Goal: Task Accomplishment & Management: Manage account settings

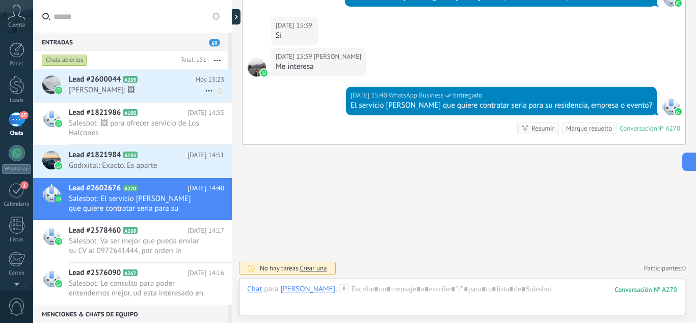
click at [101, 81] on span "Lead #2600044" at bounding box center [95, 79] width 52 height 10
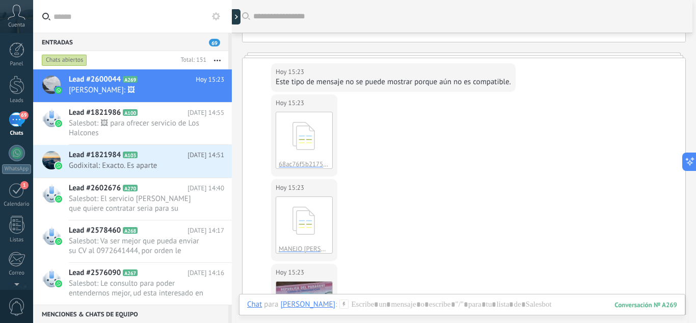
scroll to position [92, 0]
click at [141, 136] on span "Salesbot: 🖼 para ofrecer servicio de Los Halcones" at bounding box center [137, 127] width 136 height 19
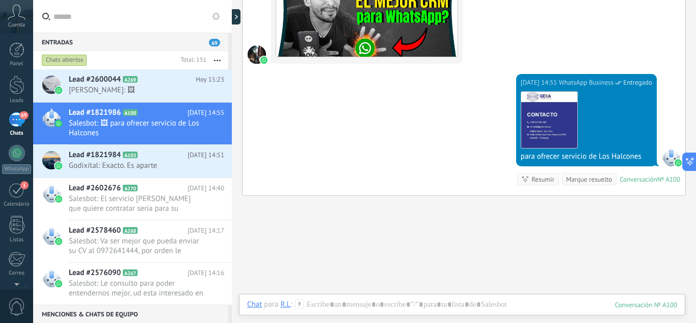
scroll to position [3421, 0]
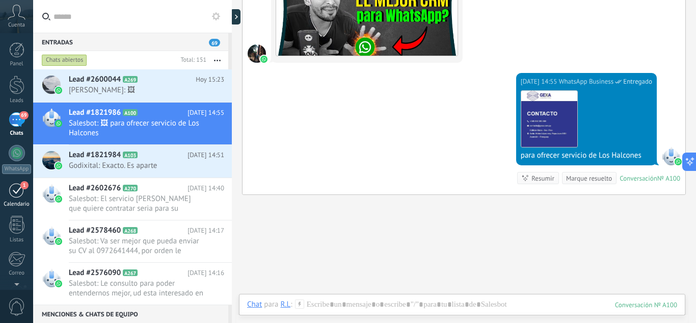
click at [22, 186] on span "1" at bounding box center [24, 185] width 8 height 8
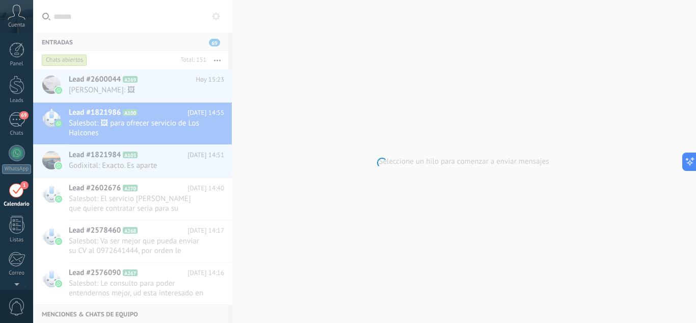
scroll to position [30, 0]
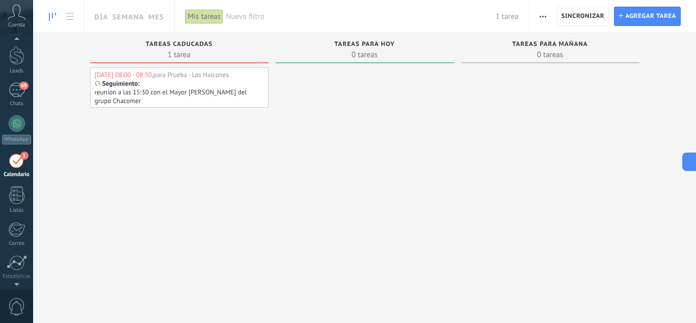
click at [254, 102] on p "reunion a las 15:30 con el Mayor [PERSON_NAME] del grupo Chacomer" at bounding box center [179, 96] width 168 height 17
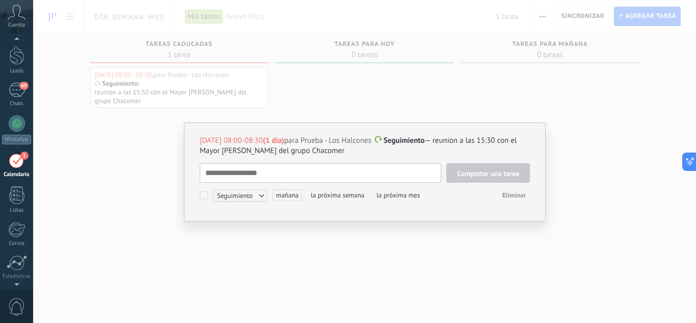
click at [358, 176] on textarea at bounding box center [321, 172] width 242 height 19
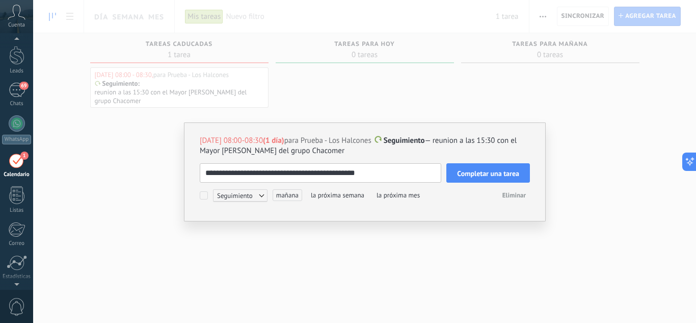
type textarea "**********"
click at [493, 175] on span "Completar una tarea" at bounding box center [488, 173] width 62 height 7
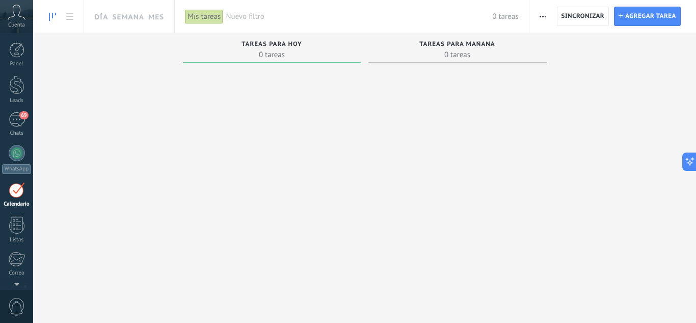
click at [19, 110] on div "Panel Leads 69 Chats WhatsApp Clientes 1" at bounding box center [16, 216] width 33 height 349
click at [19, 87] on div at bounding box center [16, 84] width 15 height 19
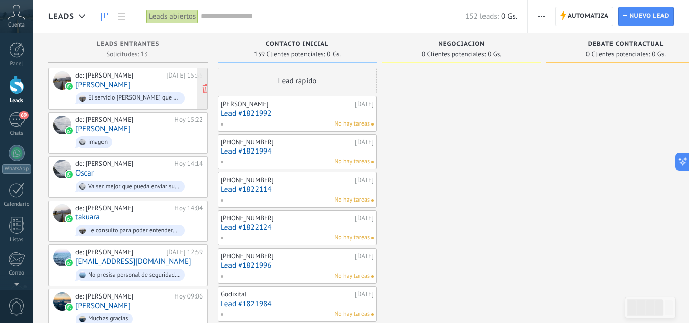
click at [161, 91] on span "El servicio [PERSON_NAME] que quiere contratar seria para su residencia, empres…" at bounding box center [138, 98] width 127 height 16
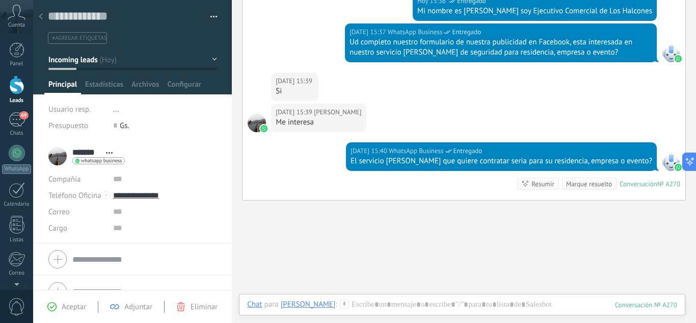
scroll to position [331, 0]
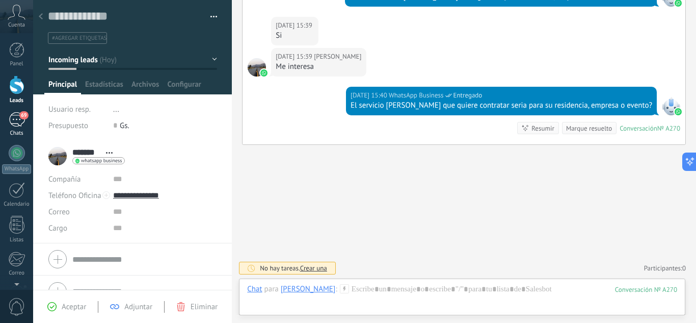
click at [29, 126] on link "69 Chats" at bounding box center [16, 124] width 33 height 24
